Goal: Task Accomplishment & Management: Use online tool/utility

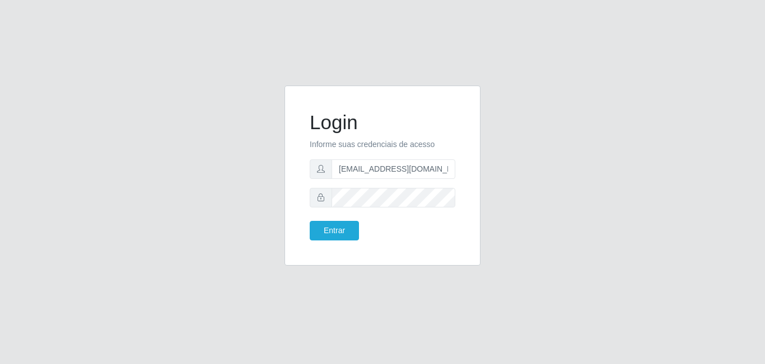
click at [334, 230] on button "Entrar" at bounding box center [334, 231] width 49 height 20
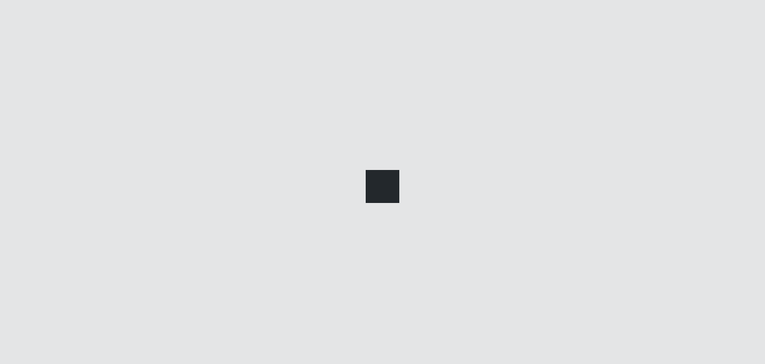
click at [387, 243] on div at bounding box center [382, 182] width 765 height 364
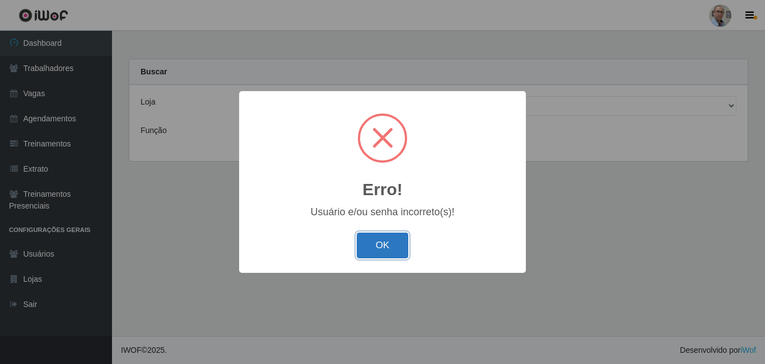
click at [404, 252] on button "OK" at bounding box center [383, 246] width 52 height 26
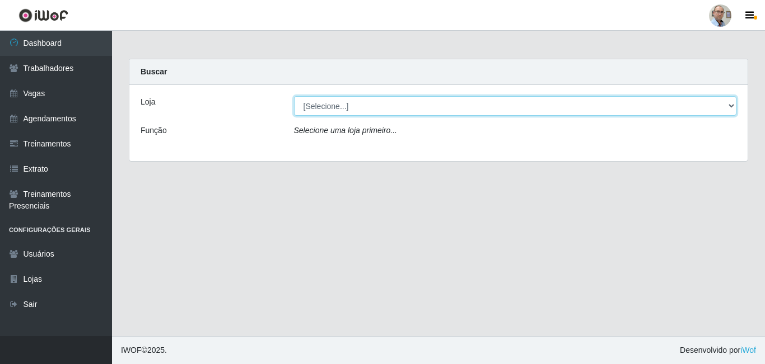
click at [731, 107] on select "[Selecione...] Mar Vermelho - Loja 04" at bounding box center [515, 106] width 443 height 20
select select "251"
click at [294, 96] on select "[Selecione...] Mar Vermelho - Loja 04" at bounding box center [515, 106] width 443 height 20
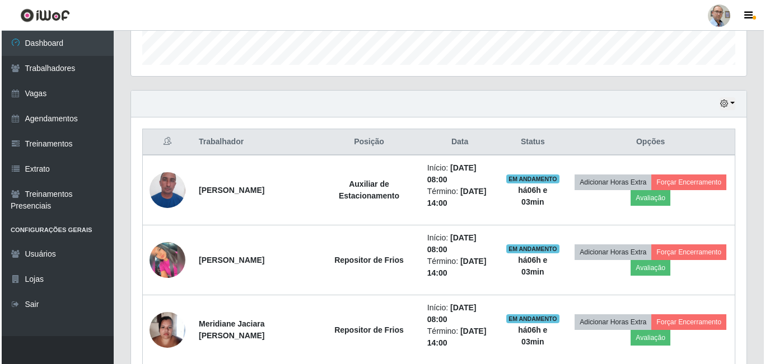
scroll to position [336, 0]
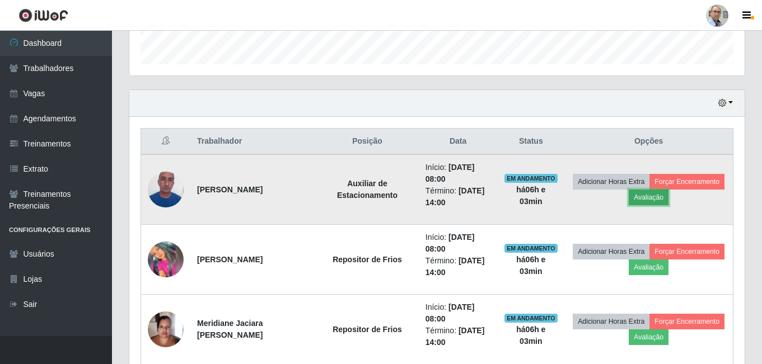
click at [668, 199] on button "Avaliação" at bounding box center [649, 198] width 40 height 16
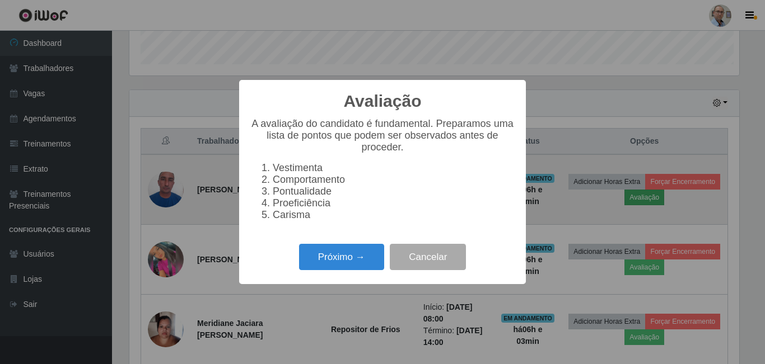
scroll to position [232, 609]
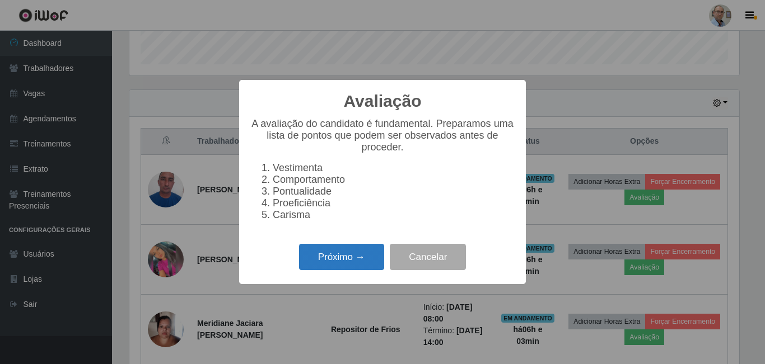
click at [349, 263] on button "Próximo →" at bounding box center [341, 257] width 85 height 26
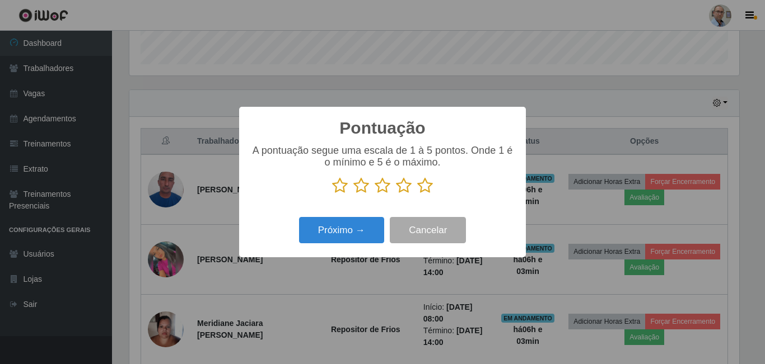
click at [429, 186] on icon at bounding box center [425, 185] width 16 height 17
click at [417, 194] on input "radio" at bounding box center [417, 194] width 0 height 0
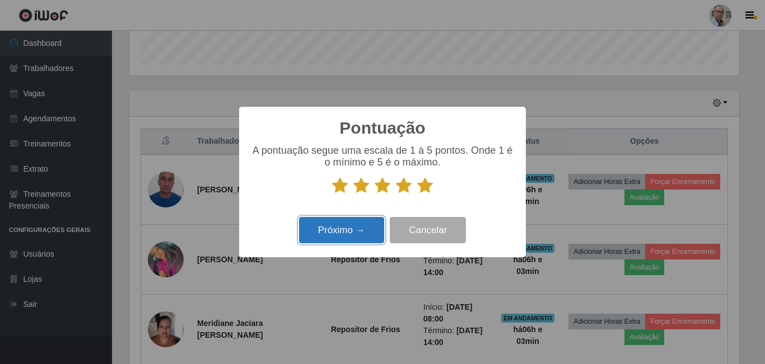
click at [359, 230] on button "Próximo →" at bounding box center [341, 230] width 85 height 26
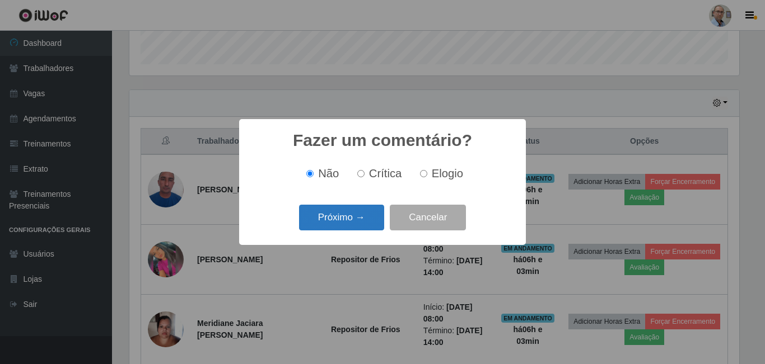
click at [371, 222] on button "Próximo →" at bounding box center [341, 218] width 85 height 26
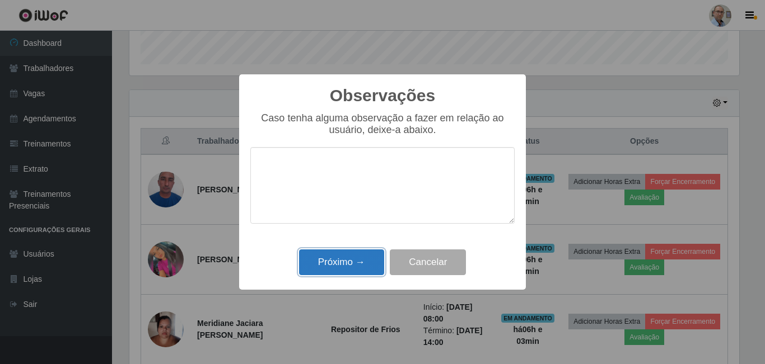
click at [368, 264] on button "Próximo →" at bounding box center [341, 263] width 85 height 26
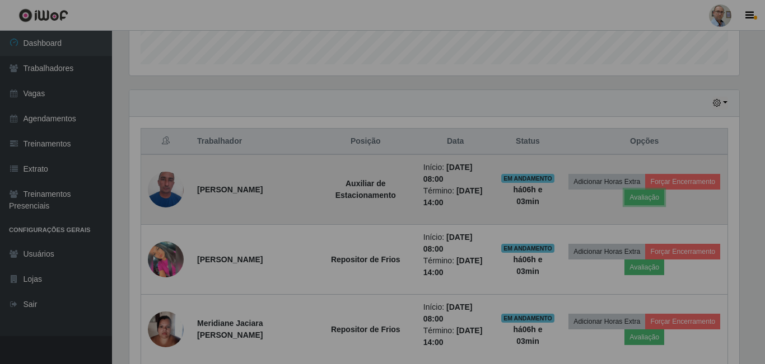
scroll to position [232, 615]
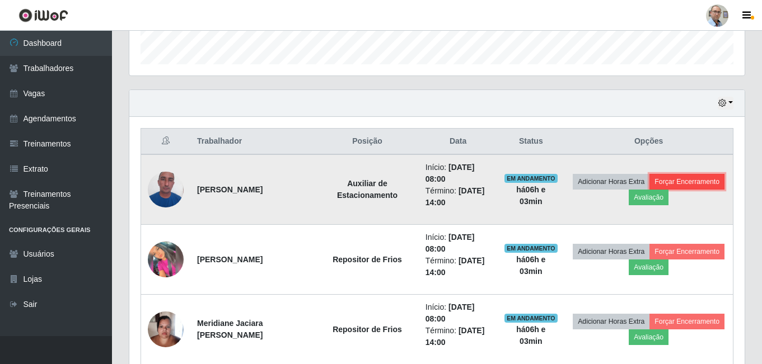
click at [650, 190] on button "Forçar Encerramento" at bounding box center [686, 182] width 75 height 16
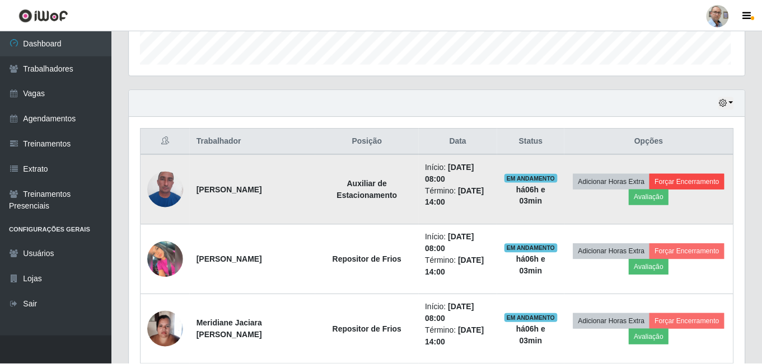
scroll to position [232, 609]
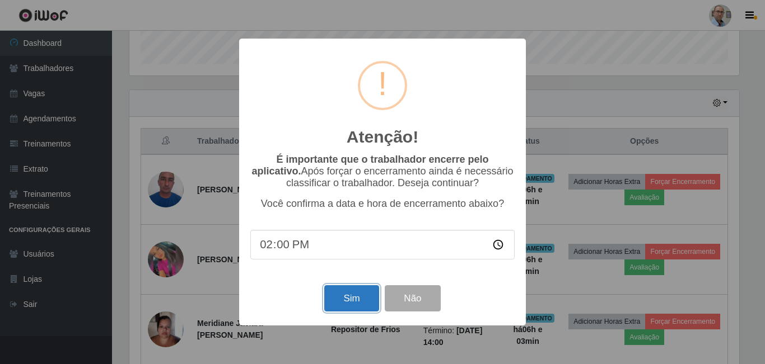
click at [363, 297] on button "Sim" at bounding box center [351, 298] width 54 height 26
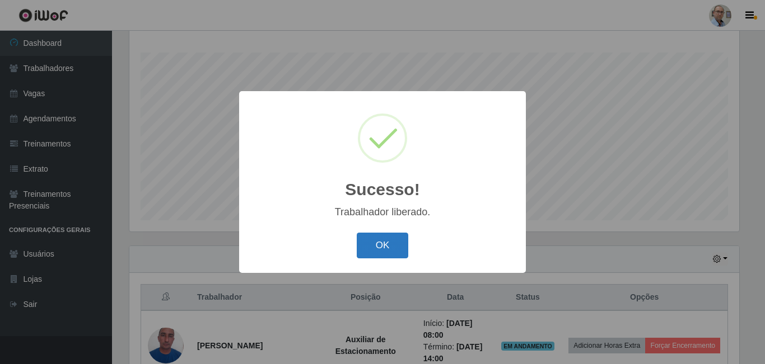
click at [385, 241] on button "OK" at bounding box center [383, 246] width 52 height 26
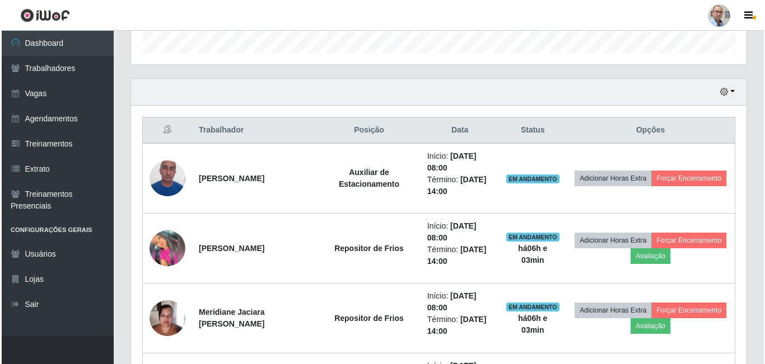
scroll to position [348, 0]
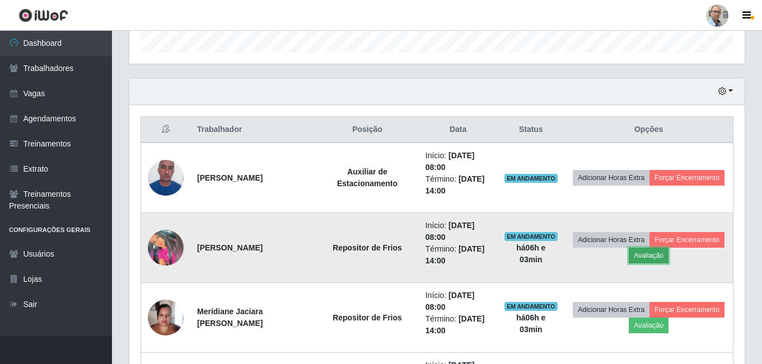
click at [668, 258] on button "Avaliação" at bounding box center [649, 256] width 40 height 16
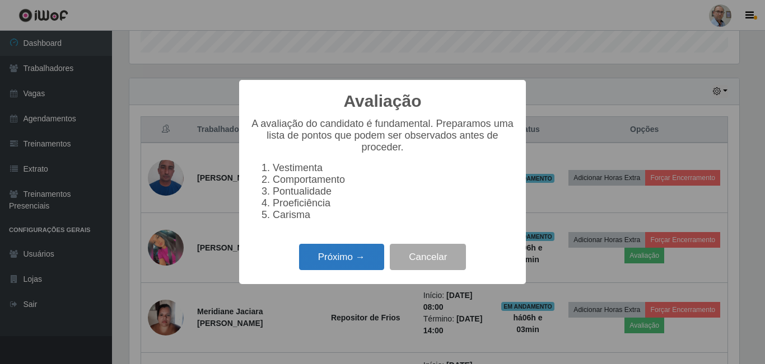
click at [352, 261] on button "Próximo →" at bounding box center [341, 257] width 85 height 26
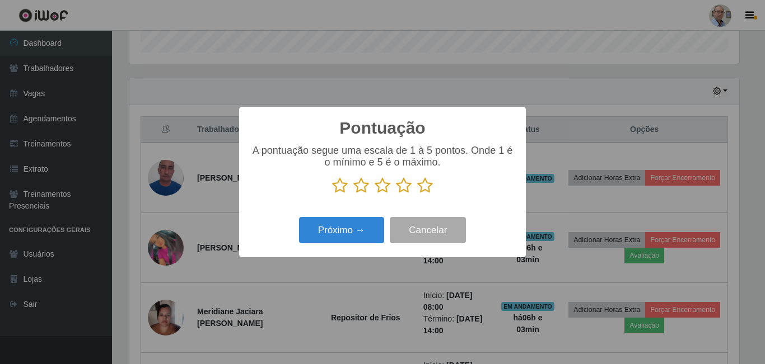
click at [426, 184] on icon at bounding box center [425, 185] width 16 height 17
click at [417, 194] on input "radio" at bounding box center [417, 194] width 0 height 0
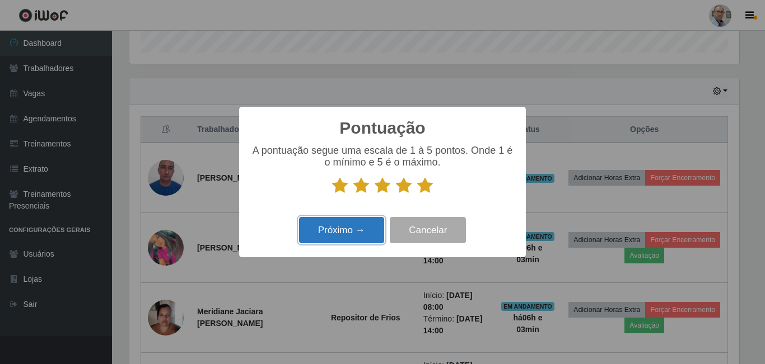
click at [351, 227] on button "Próximo →" at bounding box center [341, 230] width 85 height 26
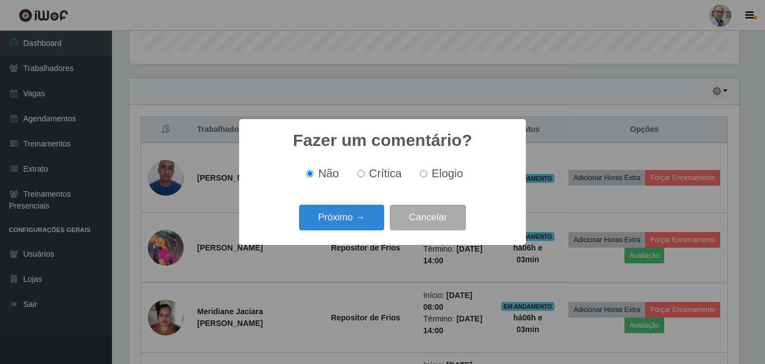
click at [351, 227] on button "Próximo →" at bounding box center [341, 218] width 85 height 26
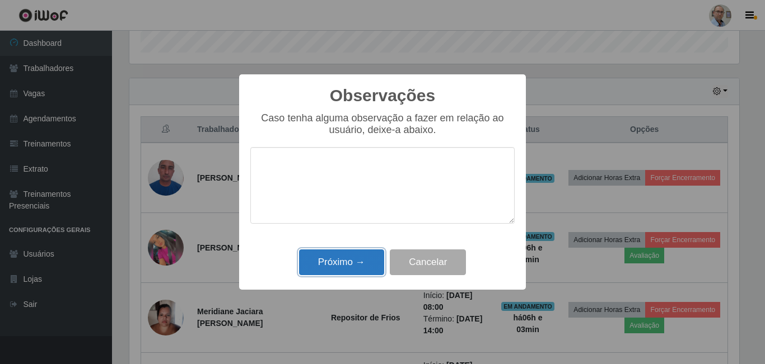
click at [355, 255] on button "Próximo →" at bounding box center [341, 263] width 85 height 26
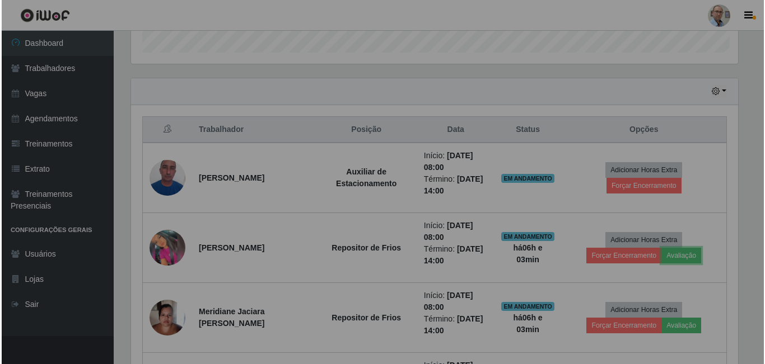
scroll to position [232, 615]
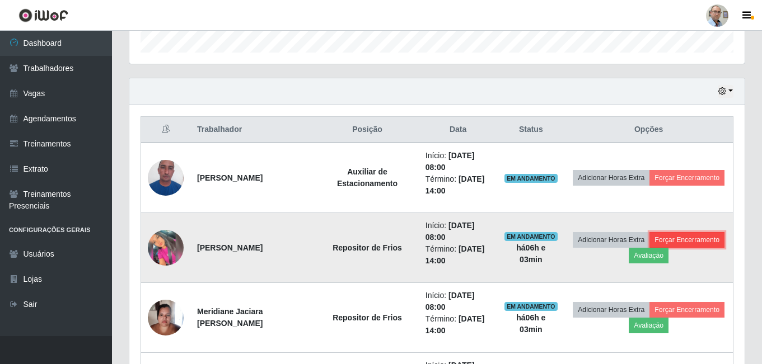
click at [651, 248] on button "Forçar Encerramento" at bounding box center [686, 240] width 75 height 16
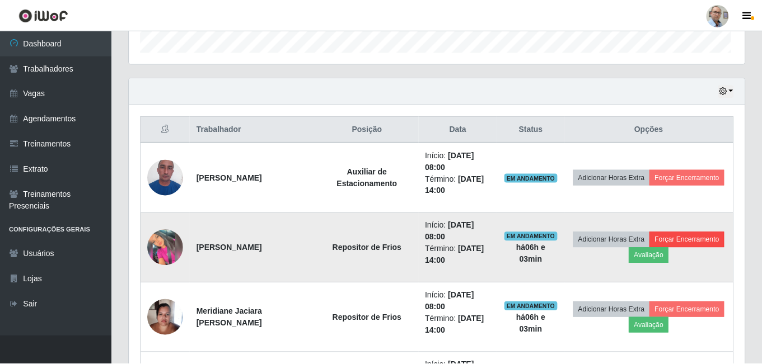
scroll to position [232, 609]
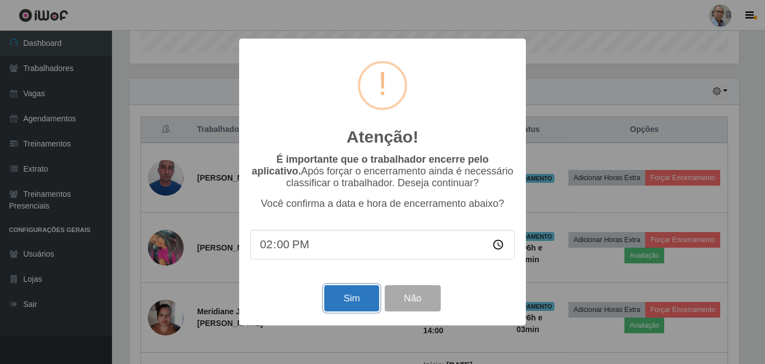
click at [346, 303] on button "Sim" at bounding box center [351, 298] width 54 height 26
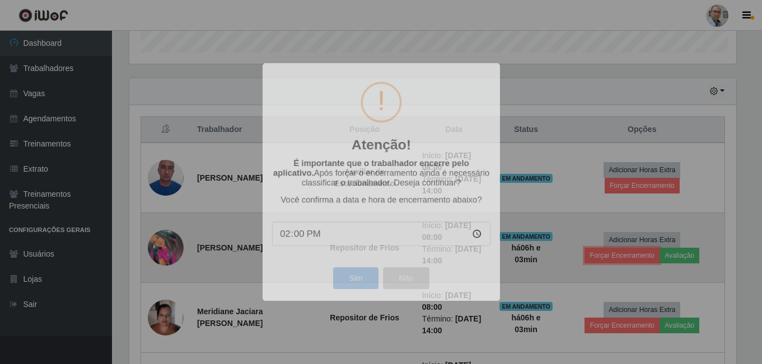
scroll to position [0, 0]
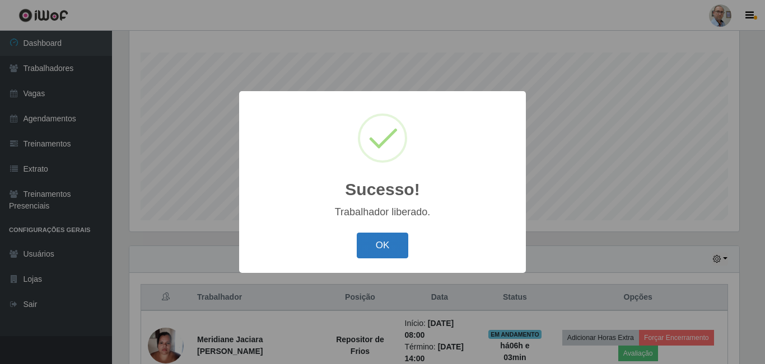
click at [371, 243] on button "OK" at bounding box center [383, 246] width 52 height 26
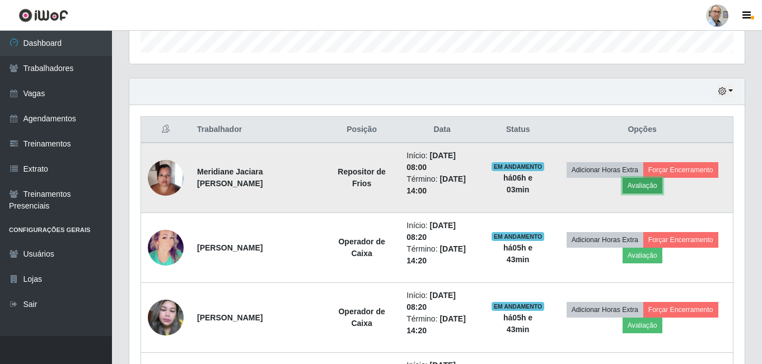
click at [660, 185] on button "Avaliação" at bounding box center [642, 186] width 40 height 16
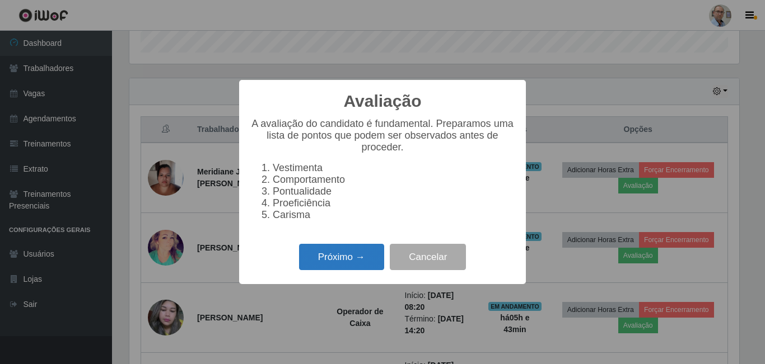
click at [345, 254] on button "Próximo →" at bounding box center [341, 257] width 85 height 26
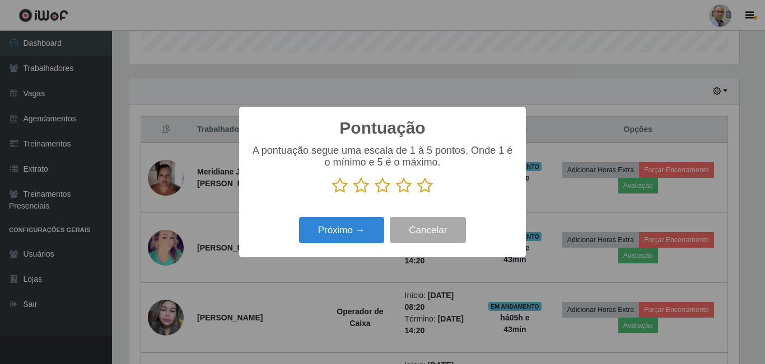
click at [432, 186] on icon at bounding box center [425, 185] width 16 height 17
click at [417, 194] on input "radio" at bounding box center [417, 194] width 0 height 0
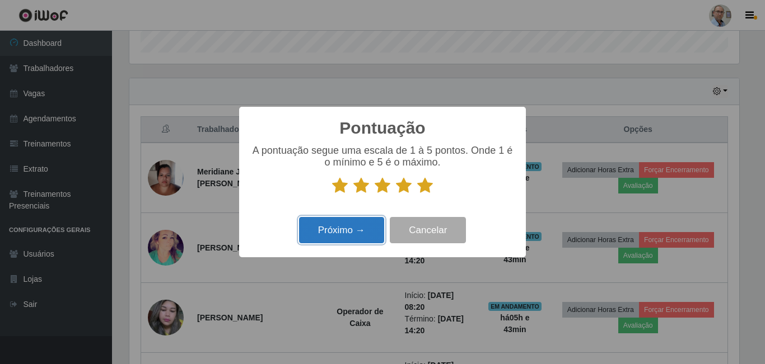
click at [359, 222] on button "Próximo →" at bounding box center [341, 230] width 85 height 26
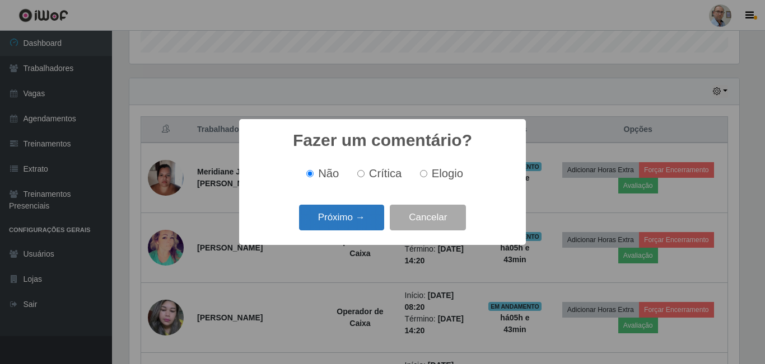
click at [354, 217] on button "Próximo →" at bounding box center [341, 218] width 85 height 26
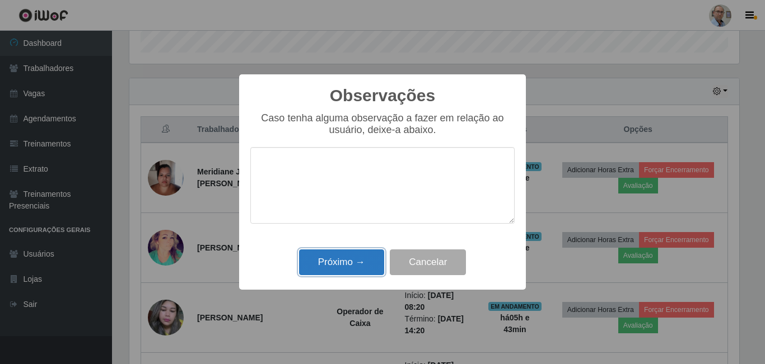
click at [367, 266] on button "Próximo →" at bounding box center [341, 263] width 85 height 26
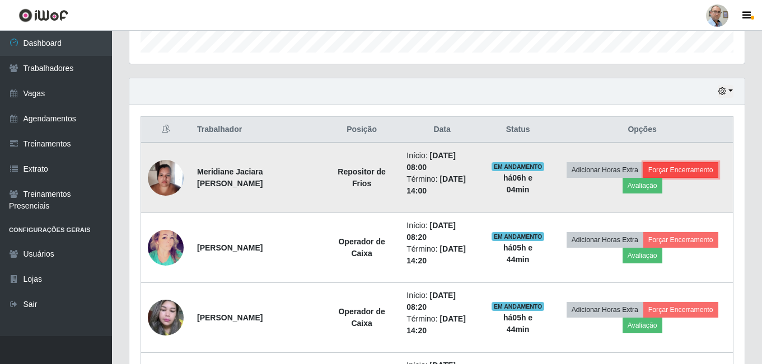
click at [669, 171] on button "Forçar Encerramento" at bounding box center [680, 170] width 75 height 16
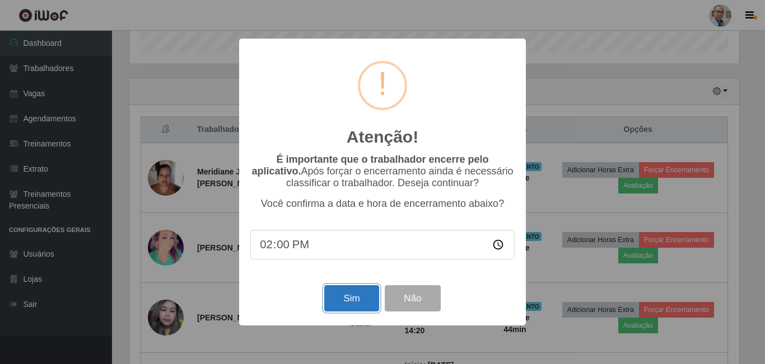
click at [356, 297] on button "Sim" at bounding box center [351, 298] width 54 height 26
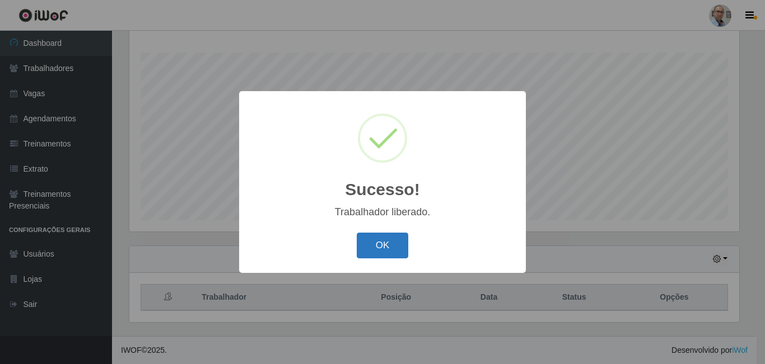
click at [382, 240] on button "OK" at bounding box center [383, 246] width 52 height 26
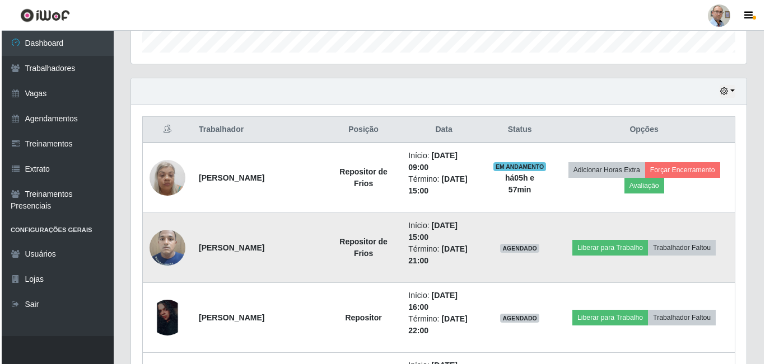
scroll to position [404, 0]
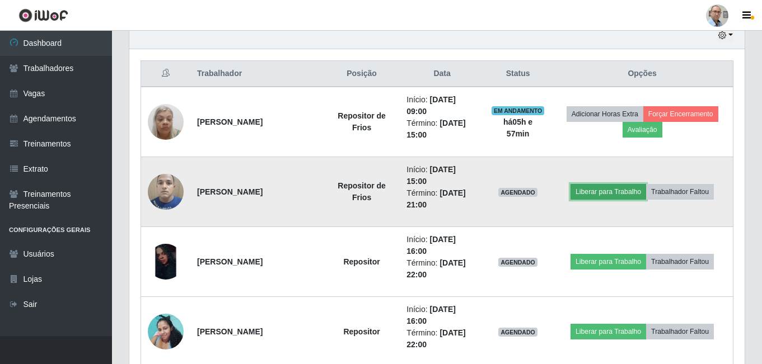
click at [588, 194] on button "Liberar para Trabalho" at bounding box center [608, 192] width 76 height 16
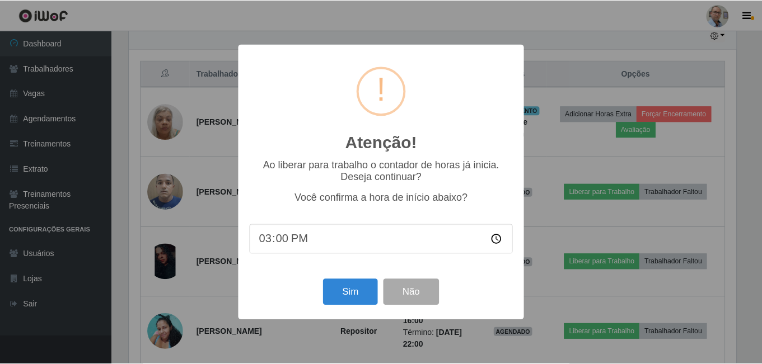
scroll to position [232, 609]
click at [355, 297] on button "Sim" at bounding box center [351, 292] width 54 height 26
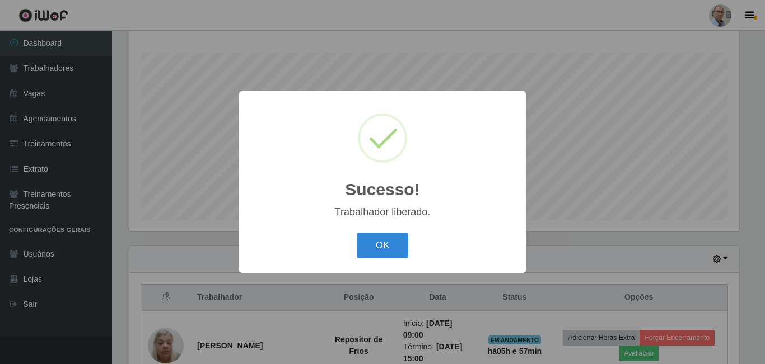
click at [531, 252] on div "Sucesso! × Trabalhador liberado. OK Cancel" at bounding box center [382, 182] width 765 height 364
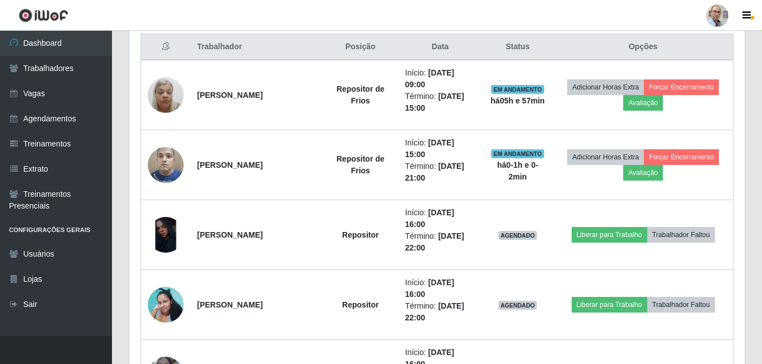
scroll to position [459, 0]
